Goal: Task Accomplishment & Management: Manage account settings

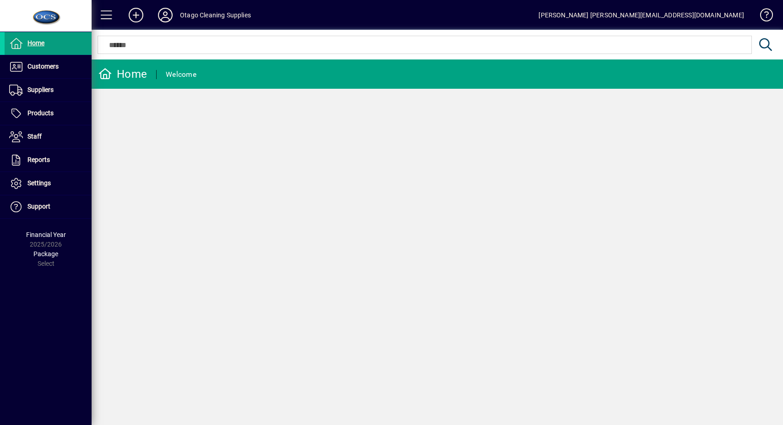
click at [58, 71] on span "Customers" at bounding box center [32, 66] width 54 height 11
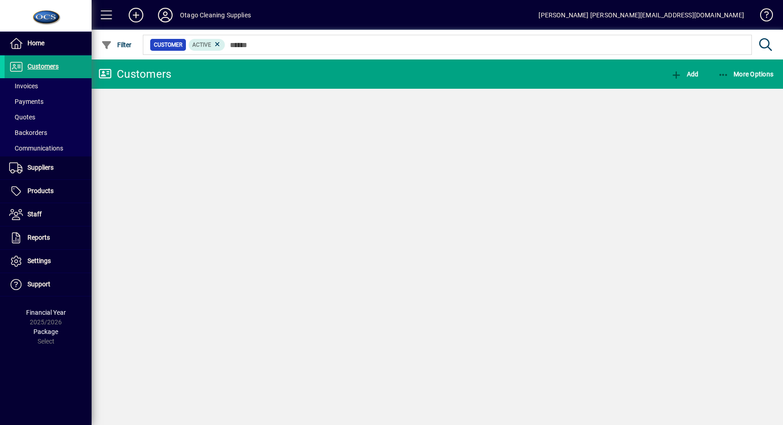
click at [55, 83] on span at bounding box center [48, 86] width 87 height 22
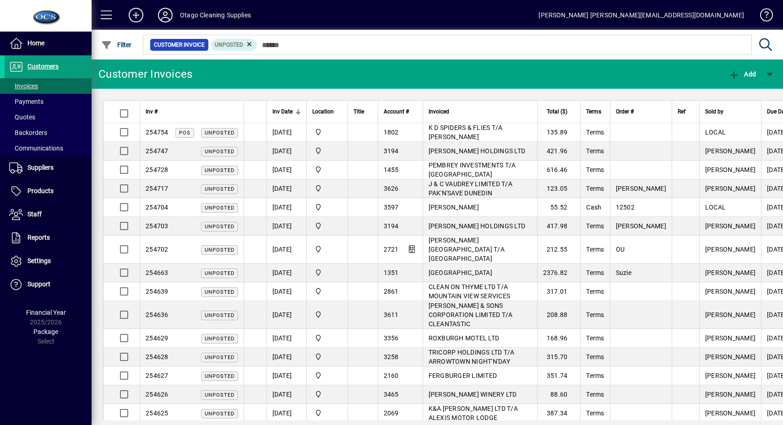
click at [247, 48] on span "Unposted" at bounding box center [234, 44] width 39 height 9
click at [114, 46] on span "Filter" at bounding box center [116, 44] width 31 height 7
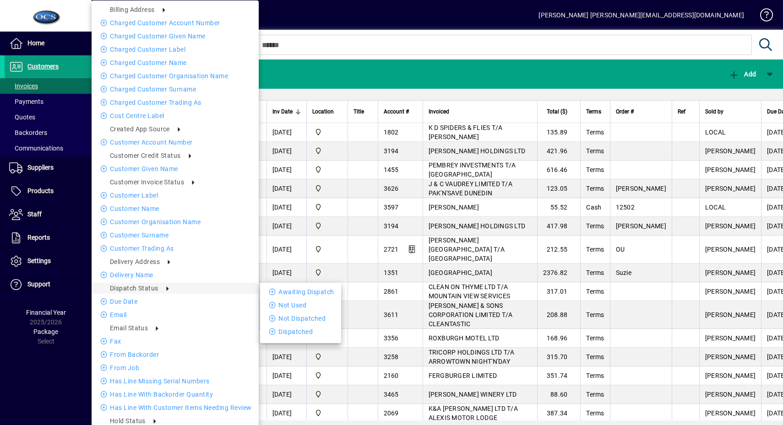
click at [275, 288] on li "Awaiting Dispatch" at bounding box center [300, 292] width 81 height 11
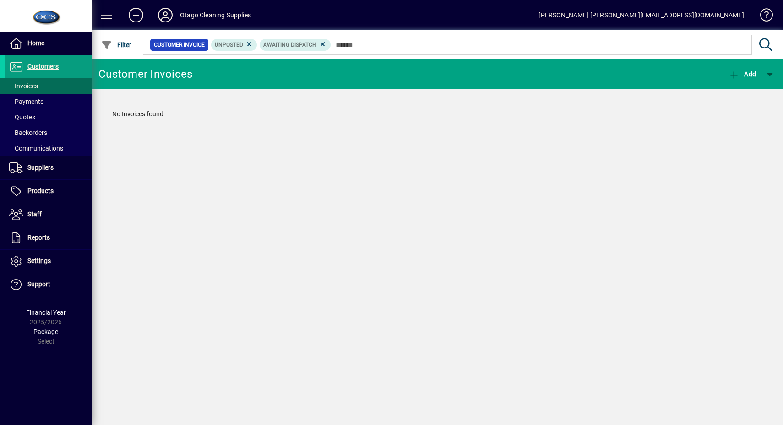
click at [252, 45] on icon at bounding box center [249, 44] width 8 height 8
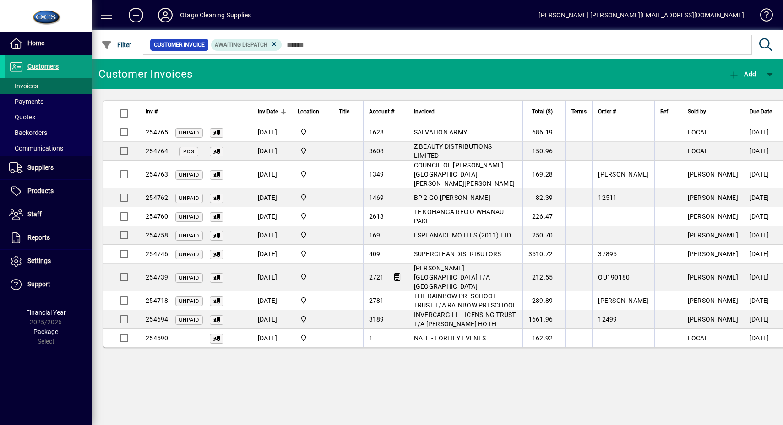
click at [106, 35] on span "button" at bounding box center [116, 45] width 35 height 22
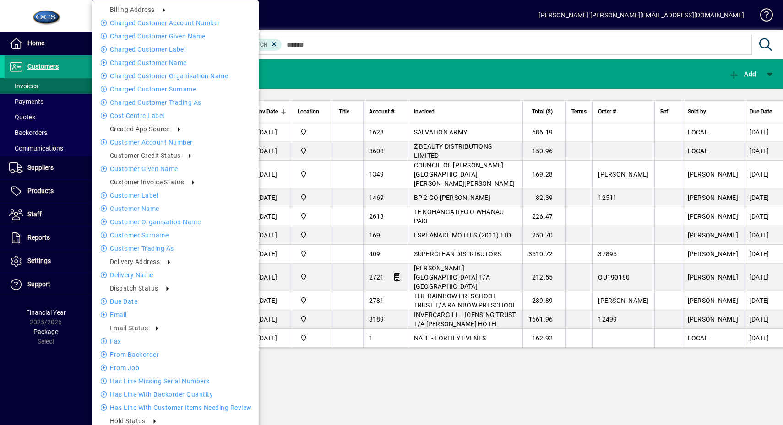
click at [309, 65] on div at bounding box center [391, 212] width 783 height 425
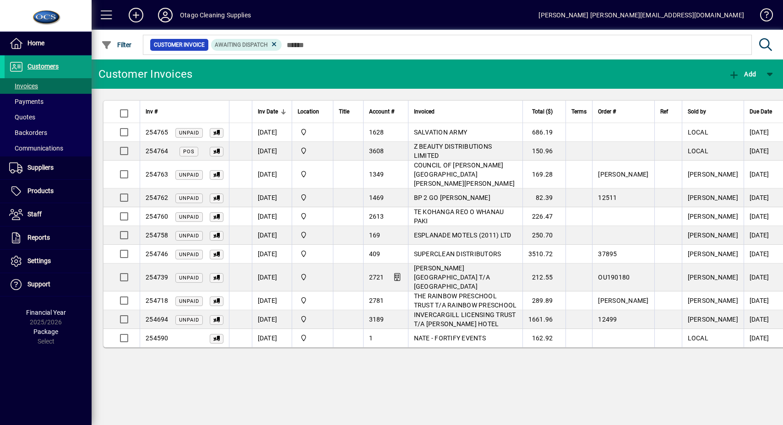
click at [99, 17] on span at bounding box center [107, 15] width 22 height 22
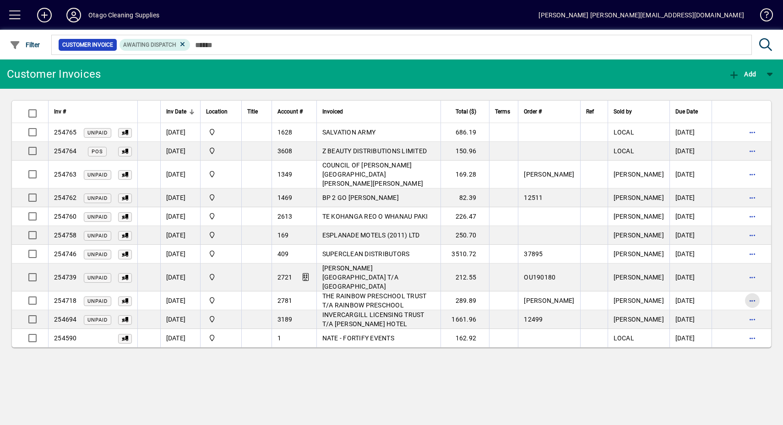
click at [756, 290] on span "button" at bounding box center [752, 301] width 22 height 22
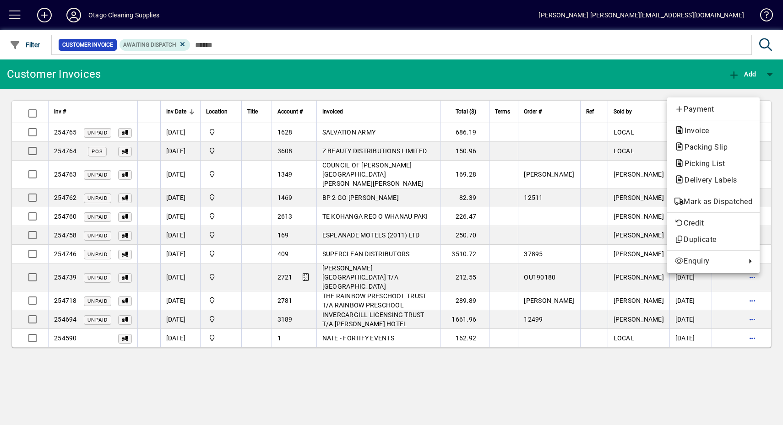
click at [744, 201] on span "Mark as Dispatched" at bounding box center [713, 201] width 78 height 11
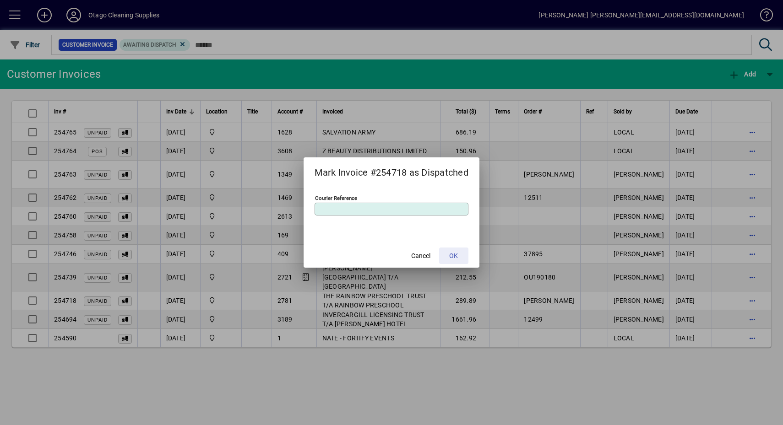
drag, startPoint x: 466, startPoint y: 255, endPoint x: 498, endPoint y: 253, distance: 32.6
click at [466, 255] on span at bounding box center [453, 256] width 29 height 22
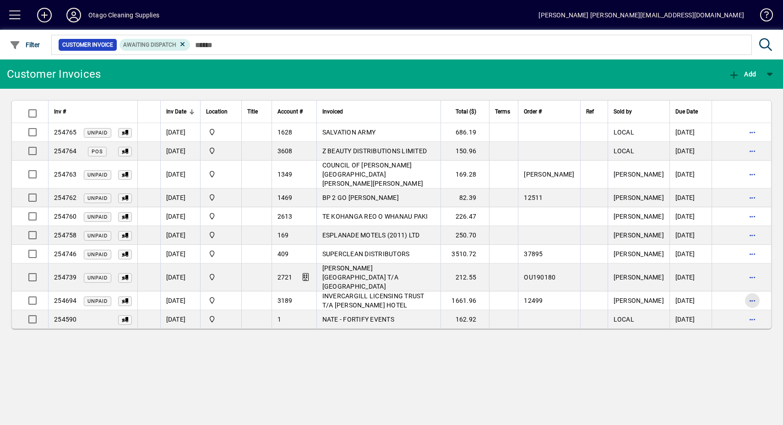
click at [755, 290] on span "button" at bounding box center [752, 301] width 22 height 22
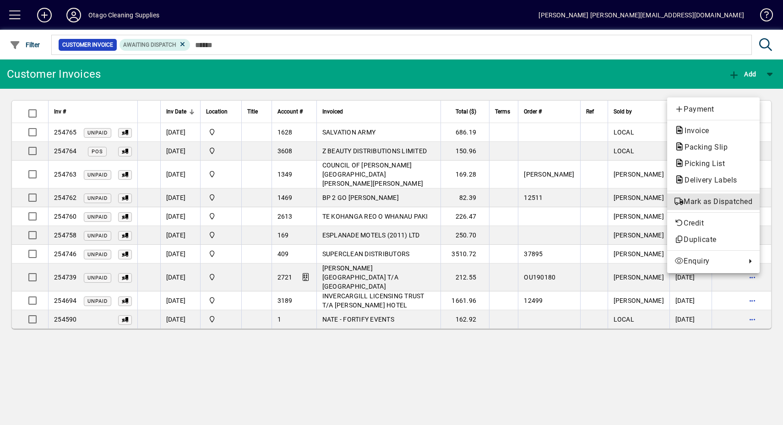
click at [723, 198] on span "Mark as Dispatched" at bounding box center [713, 201] width 78 height 11
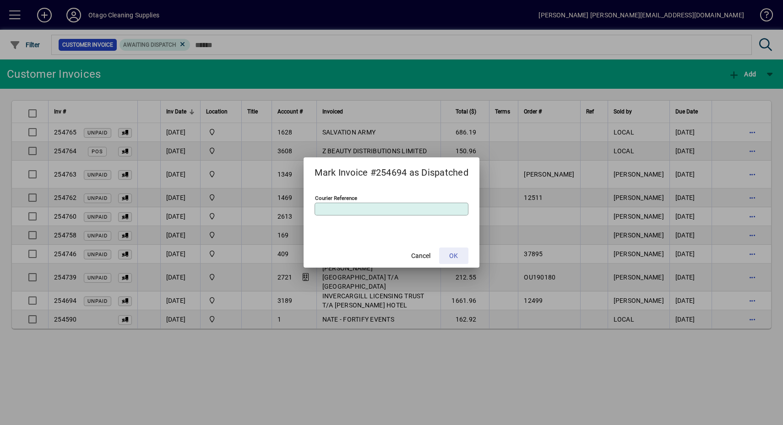
click at [455, 252] on span "OK" at bounding box center [453, 256] width 9 height 10
